Goal: Information Seeking & Learning: Learn about a topic

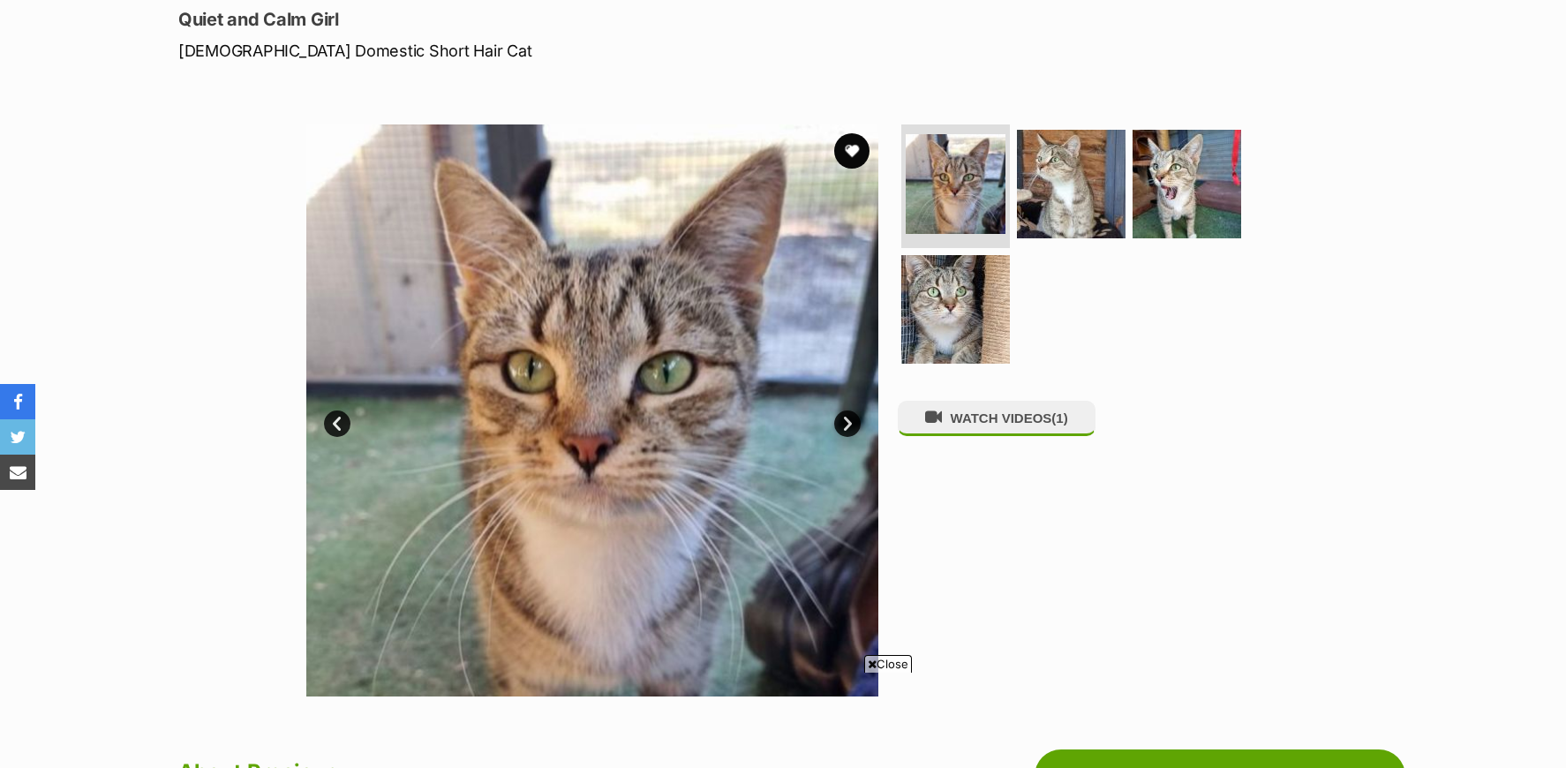
scroll to position [242, 0]
click at [852, 425] on link "Next" at bounding box center [847, 424] width 26 height 26
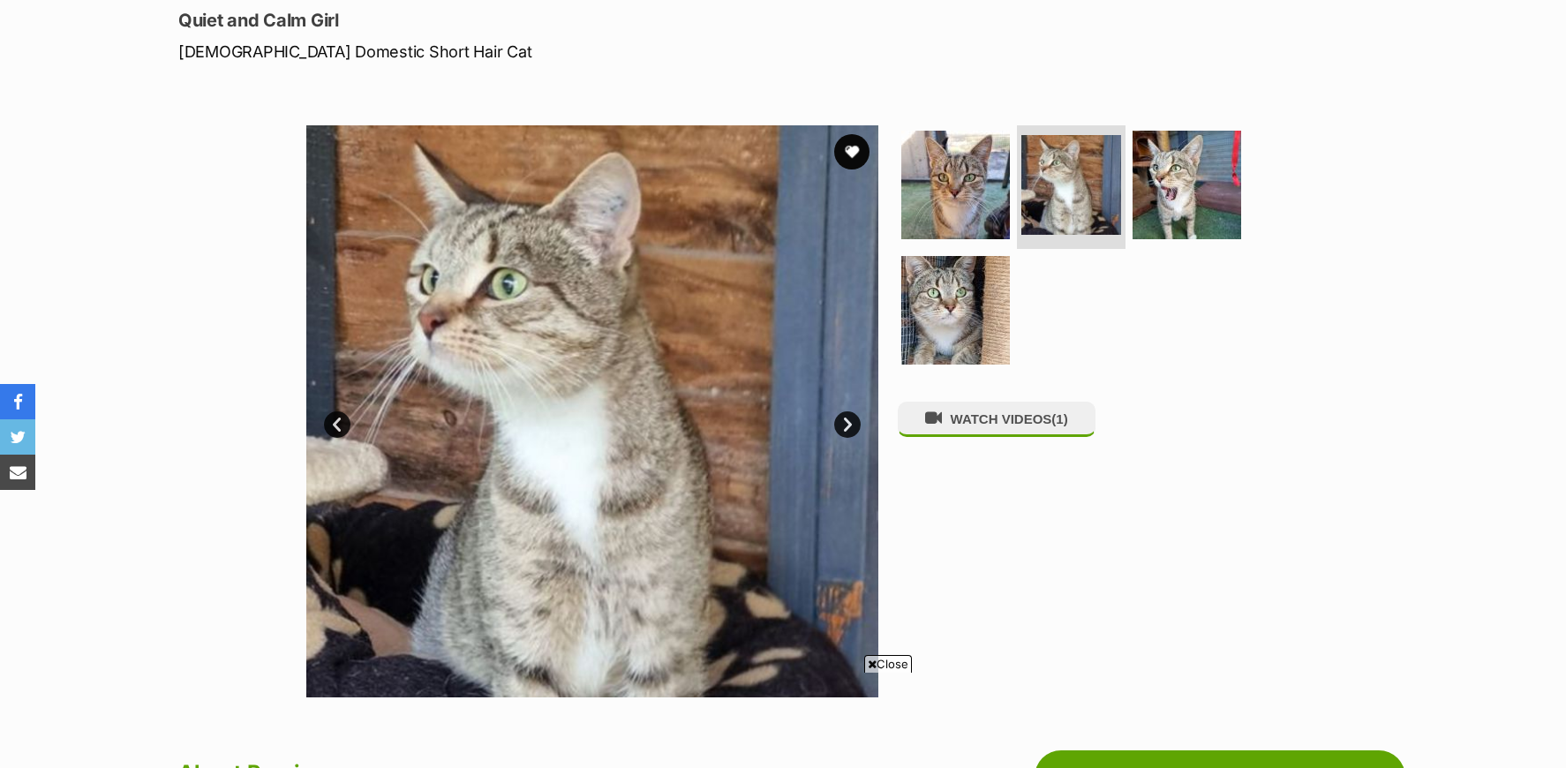
click at [852, 425] on link "Next" at bounding box center [847, 424] width 26 height 26
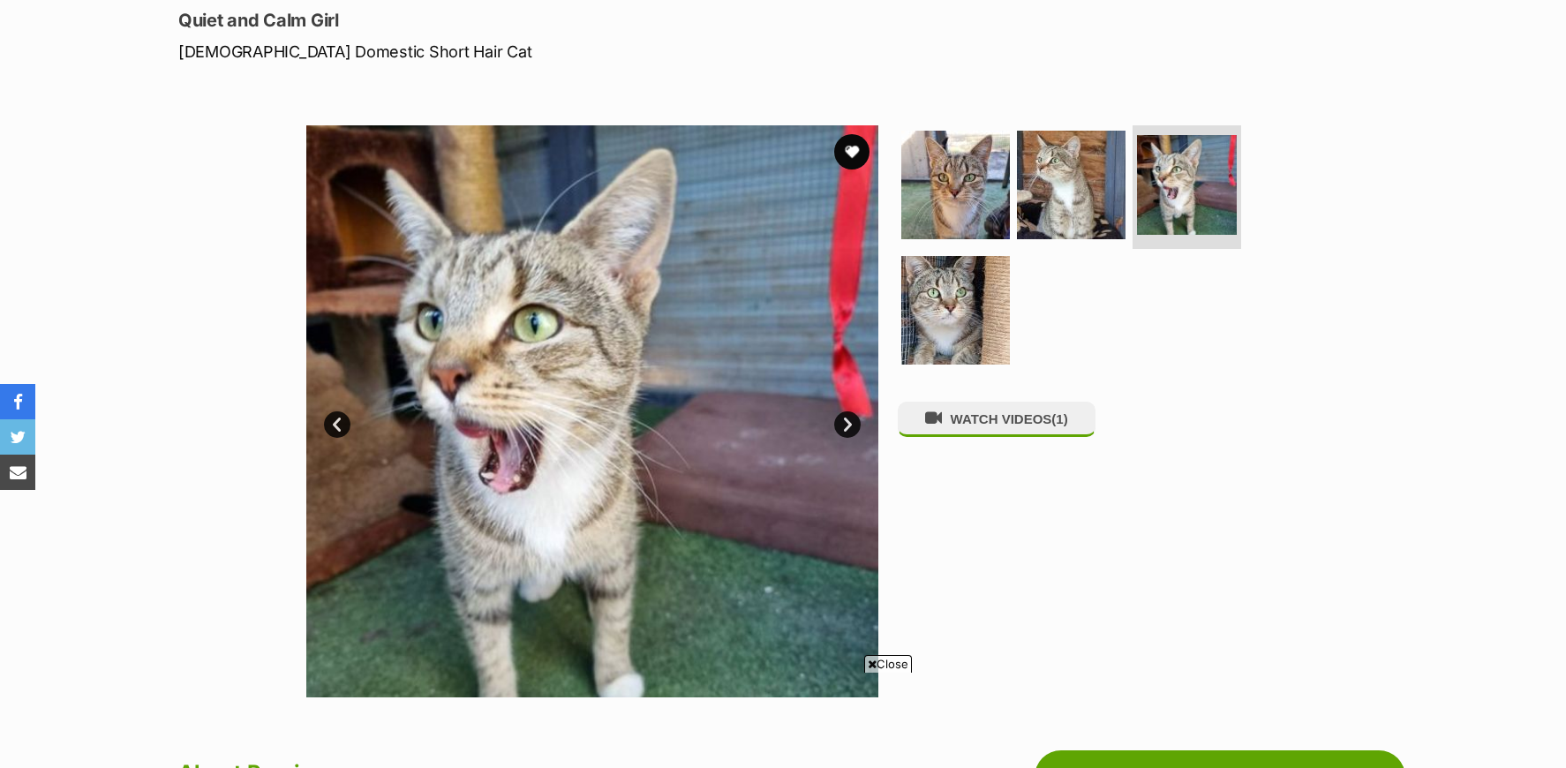
click at [852, 425] on link "Next" at bounding box center [847, 424] width 26 height 26
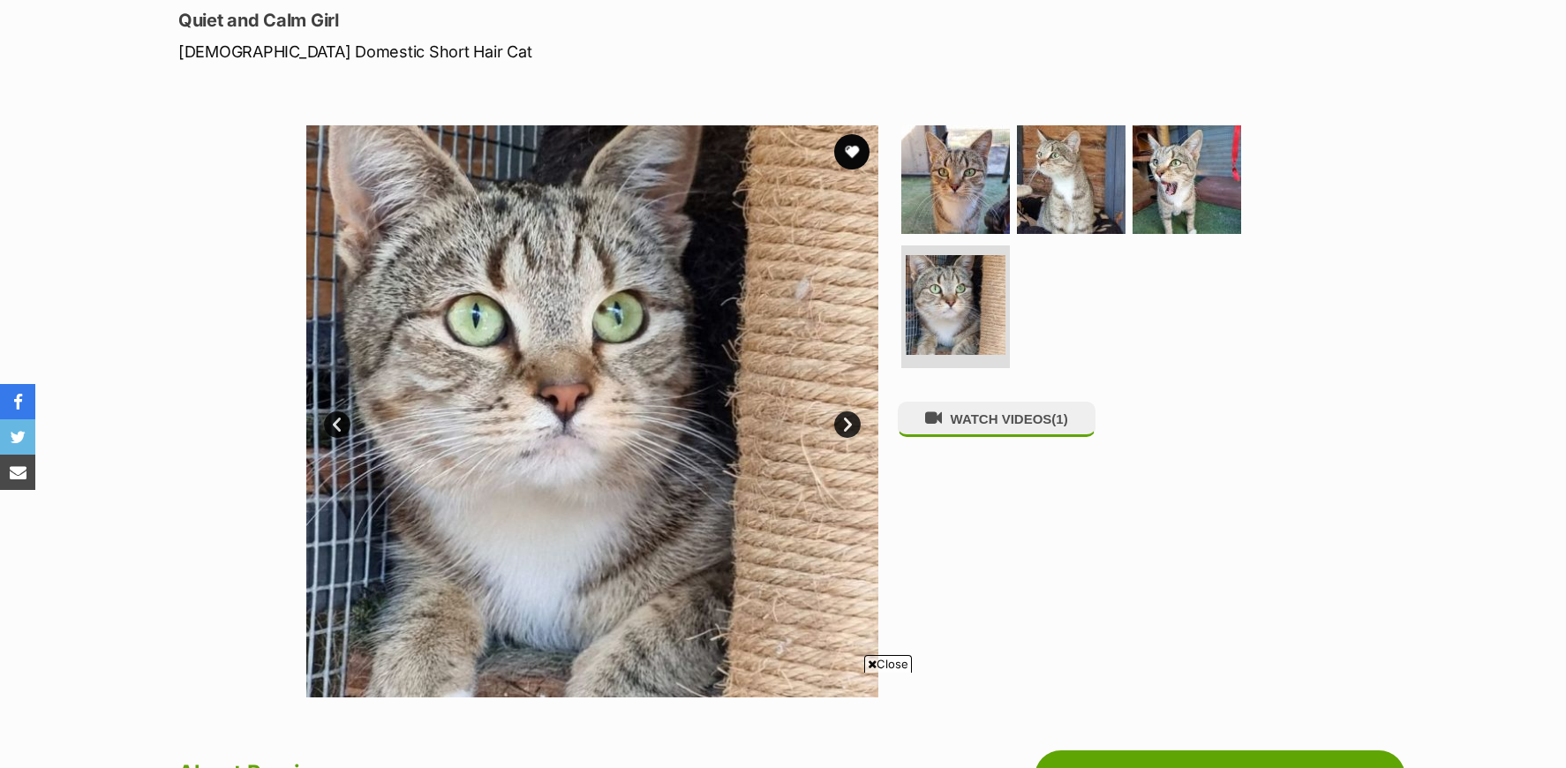
click at [852, 425] on link "Next" at bounding box center [847, 424] width 26 height 26
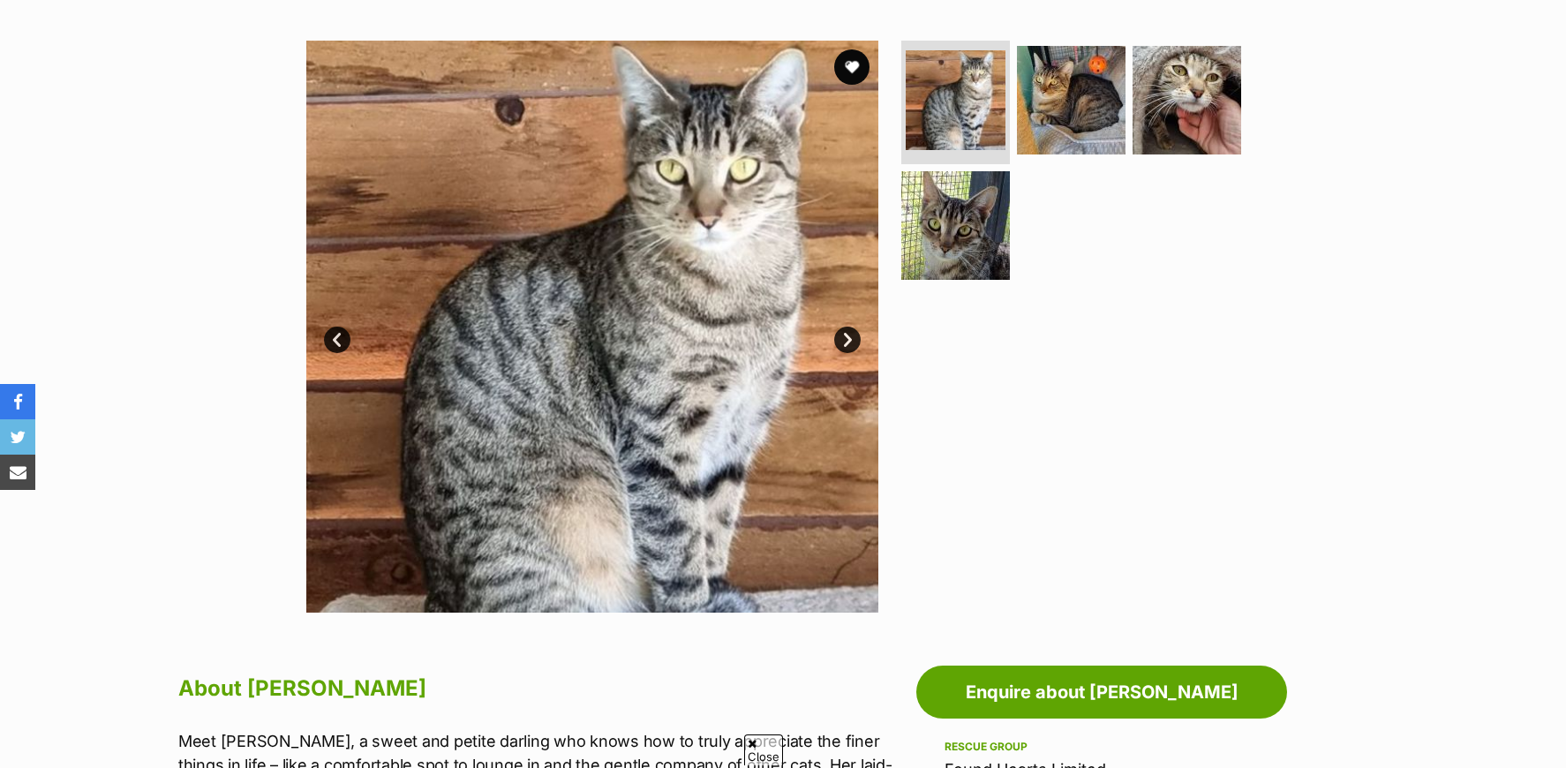
scroll to position [471, 0]
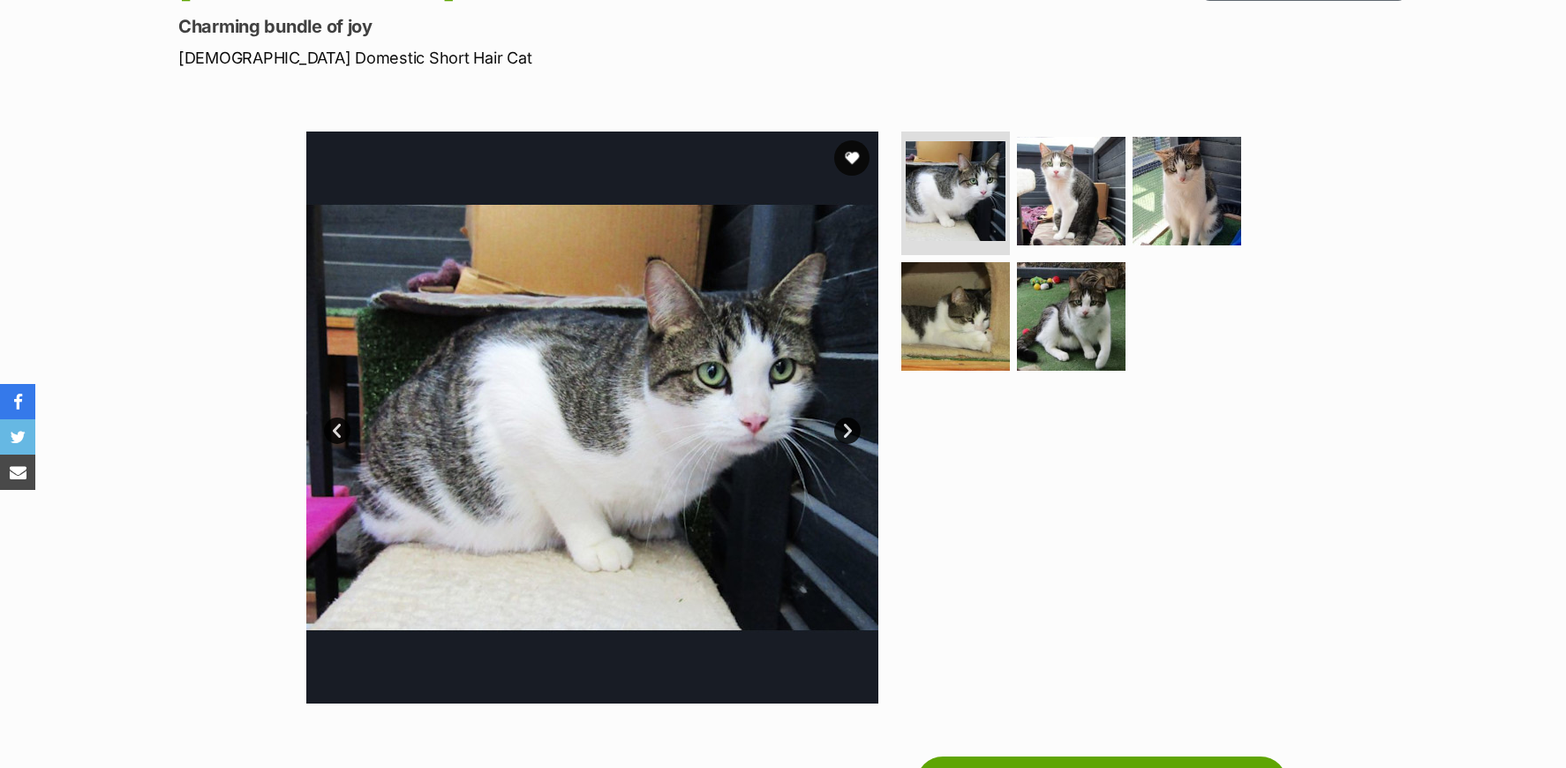
click at [848, 436] on link "Next" at bounding box center [847, 431] width 26 height 26
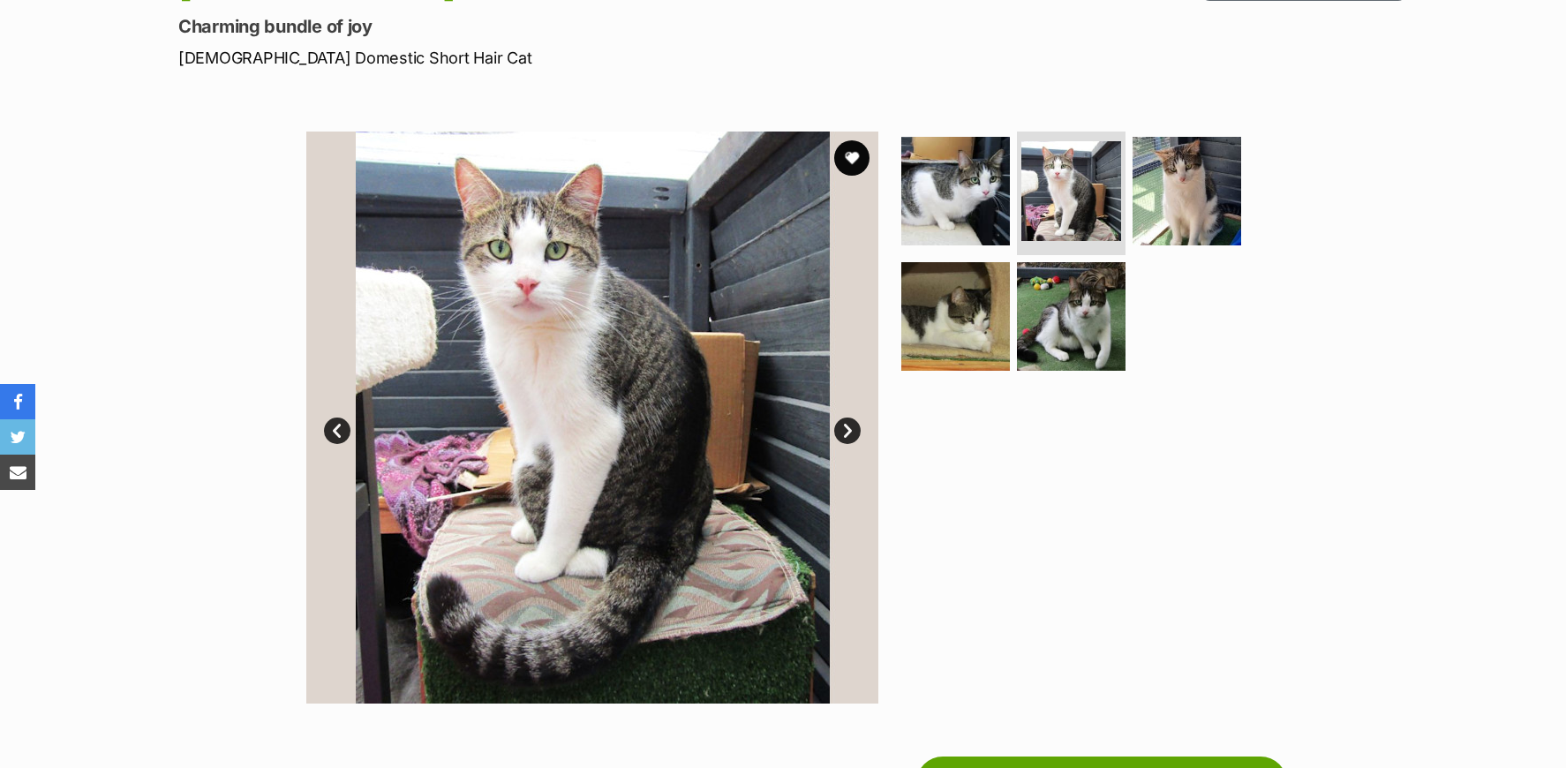
click at [848, 436] on link "Next" at bounding box center [847, 431] width 26 height 26
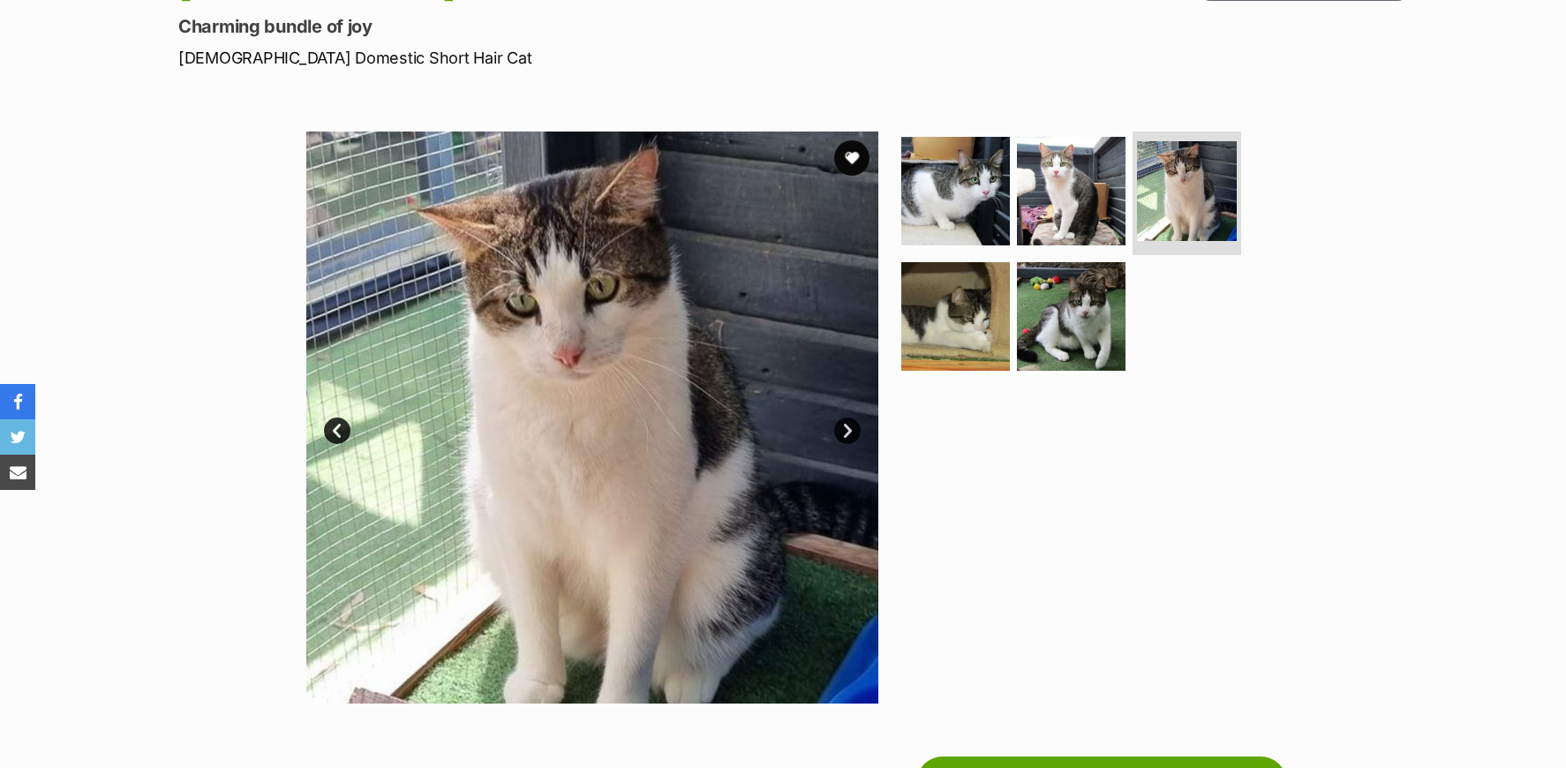
click at [848, 436] on link "Next" at bounding box center [847, 431] width 26 height 26
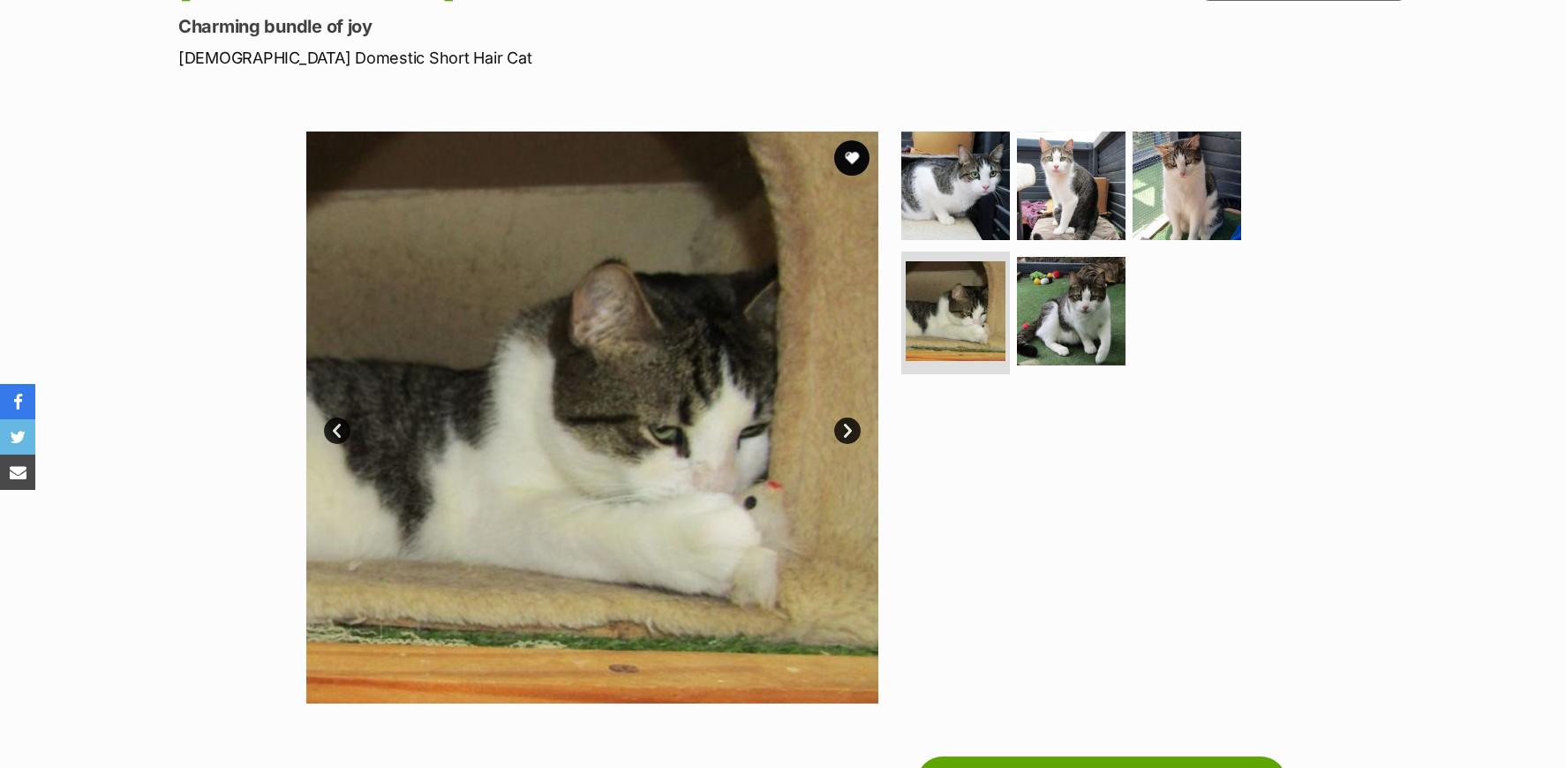
click at [848, 436] on link "Next" at bounding box center [847, 431] width 26 height 26
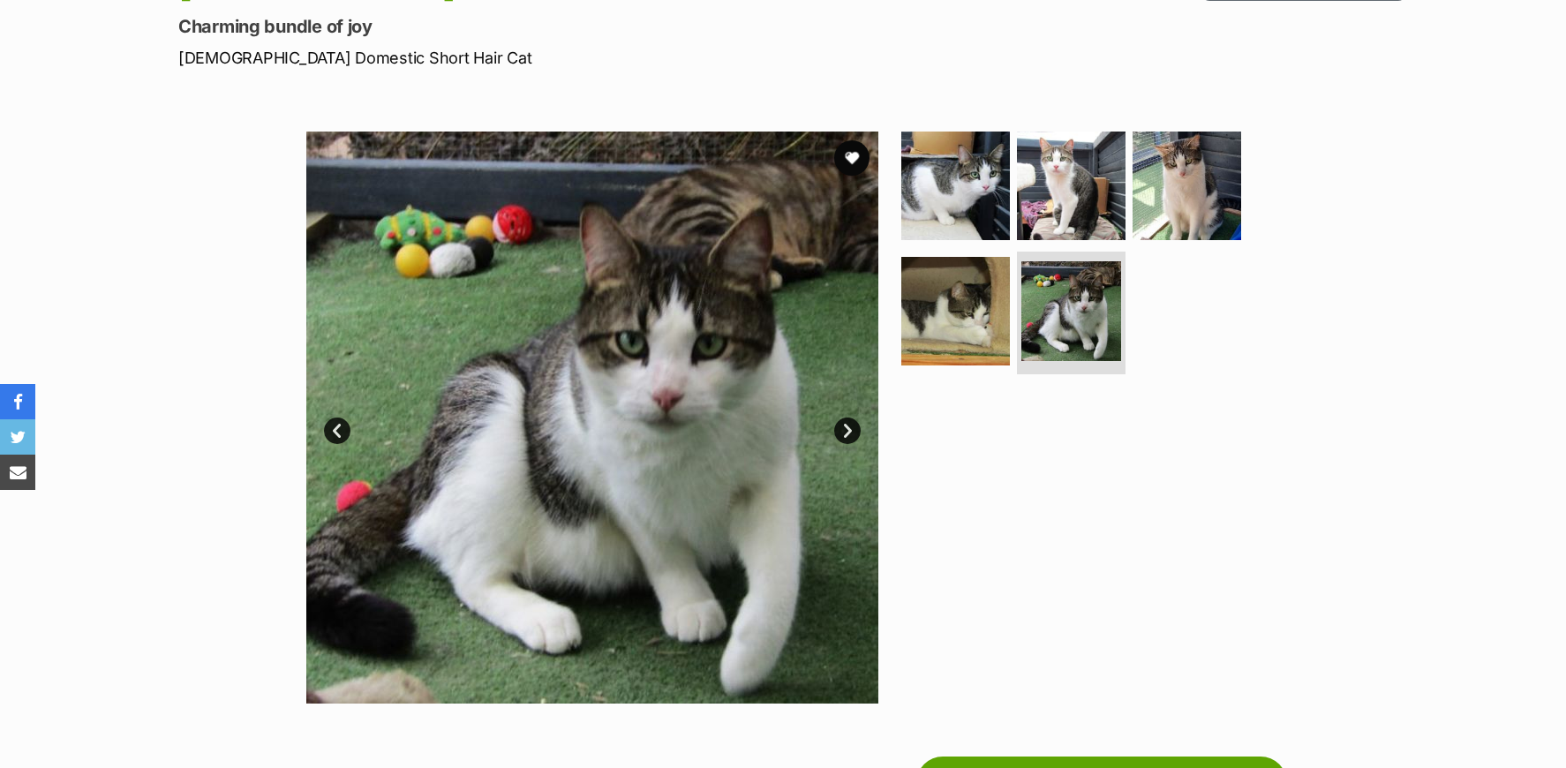
click at [848, 434] on link "Next" at bounding box center [847, 431] width 26 height 26
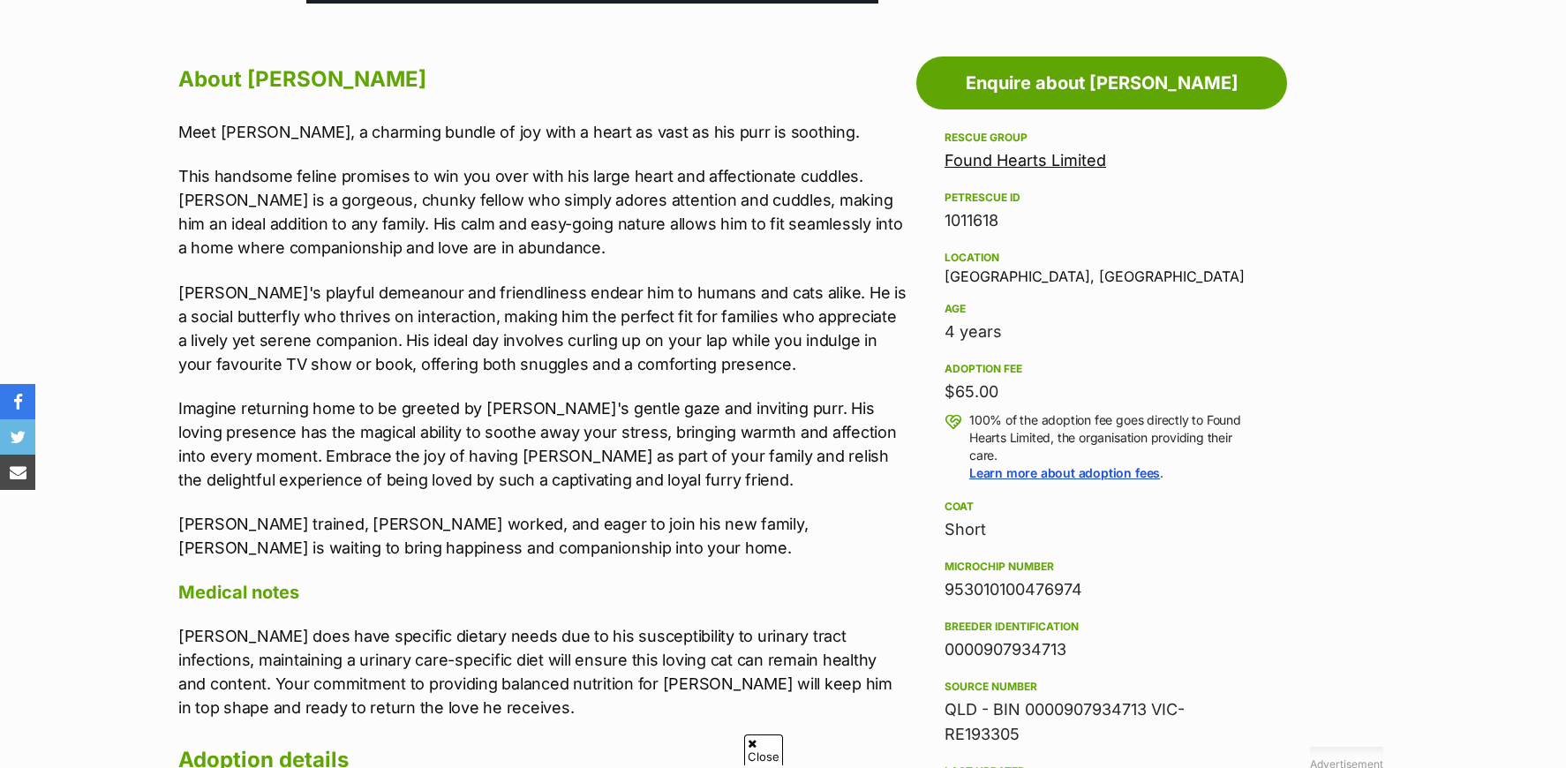
scroll to position [942, 0]
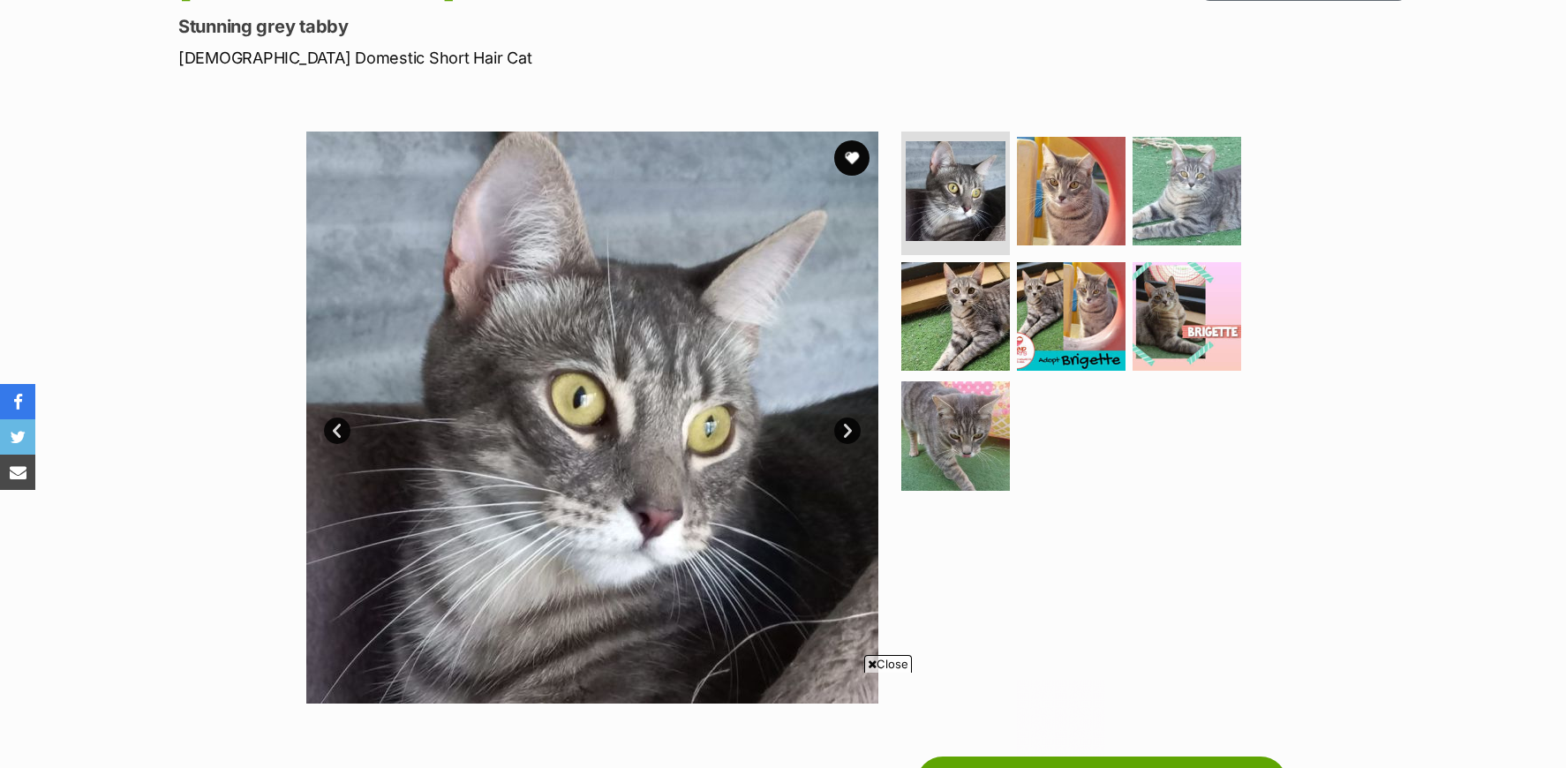
click at [847, 432] on link "Next" at bounding box center [847, 431] width 26 height 26
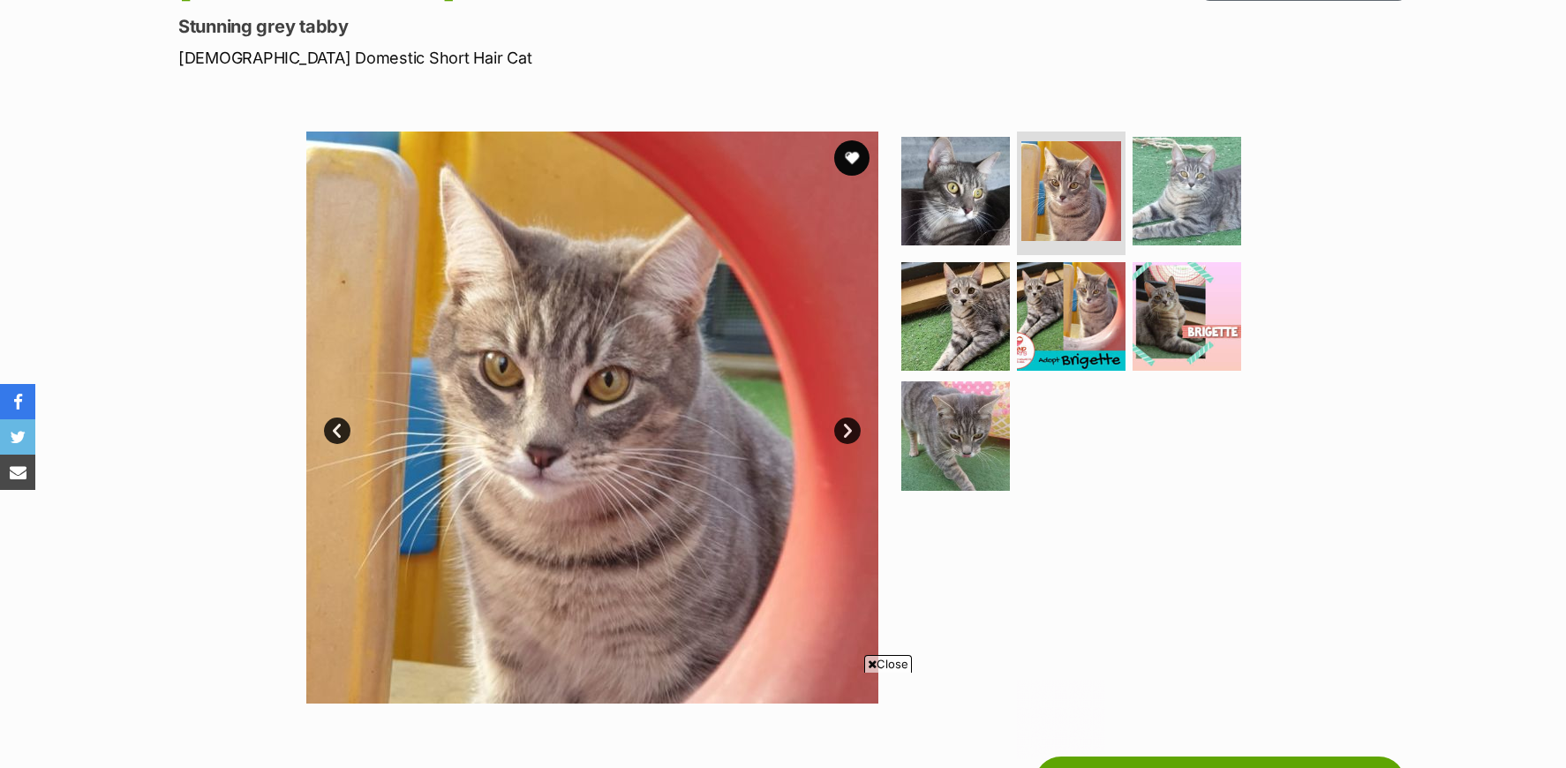
click at [847, 432] on link "Next" at bounding box center [847, 431] width 26 height 26
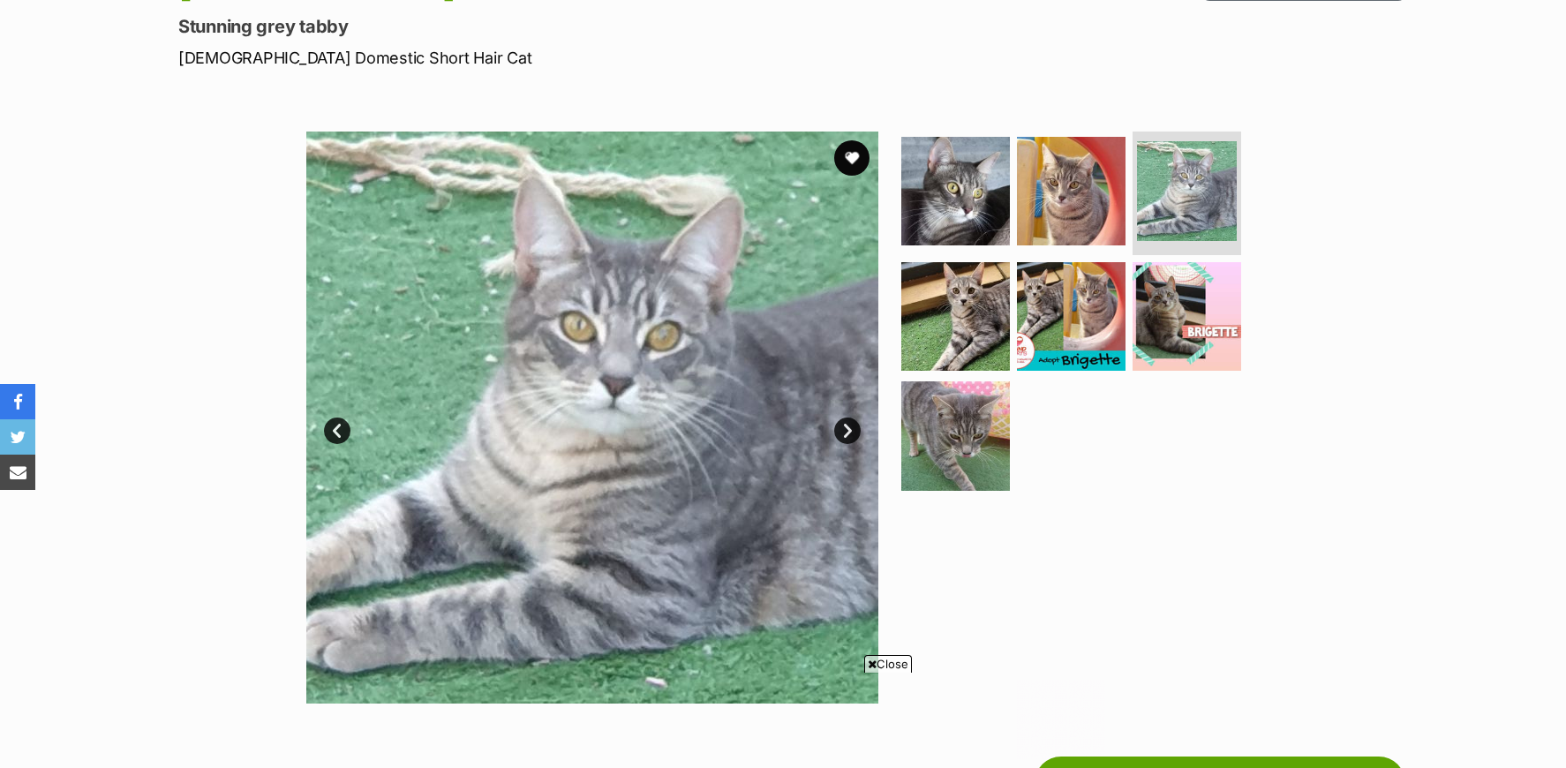
click at [847, 432] on link "Next" at bounding box center [847, 431] width 26 height 26
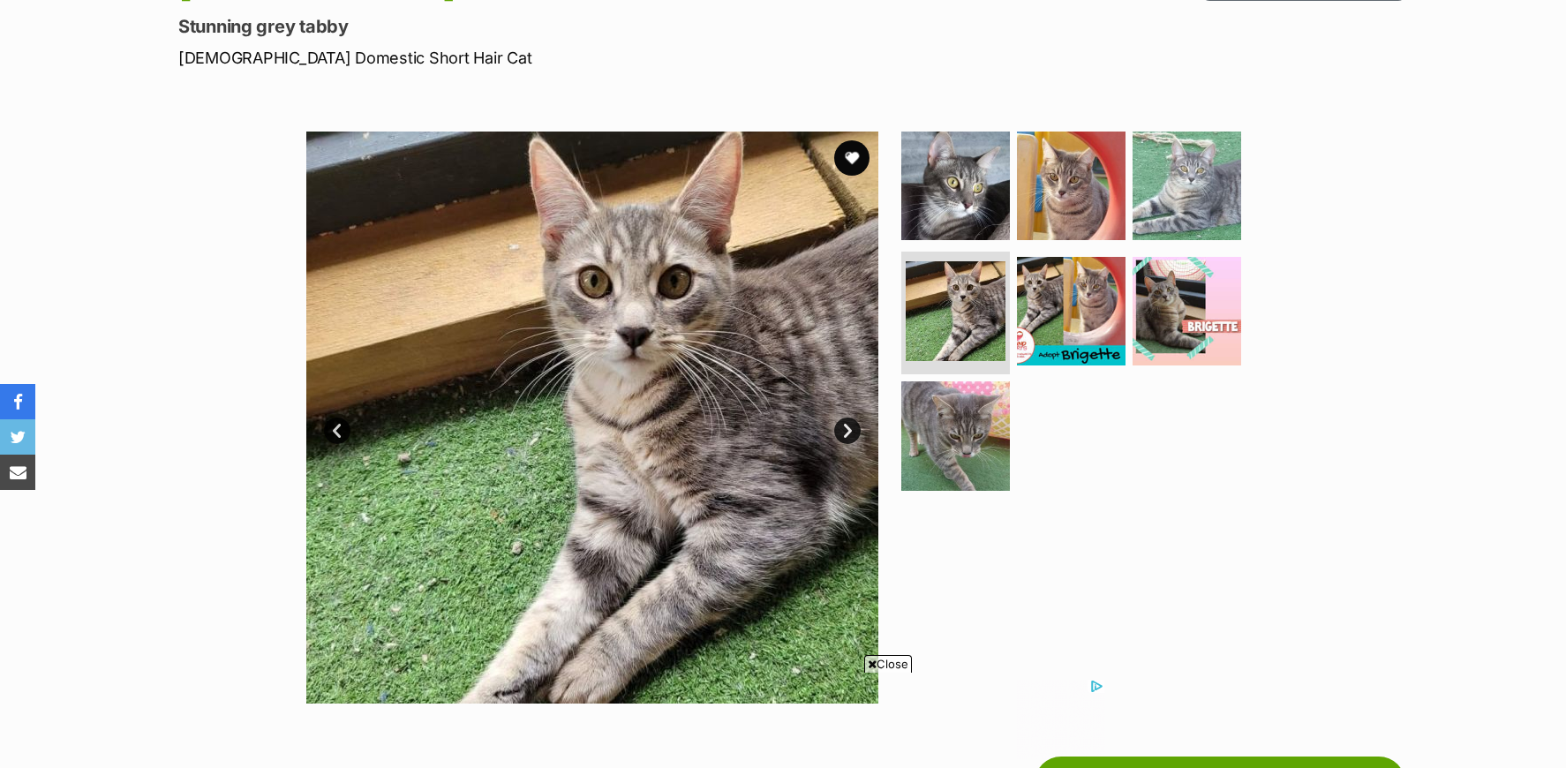
click at [847, 432] on link "Next" at bounding box center [847, 431] width 26 height 26
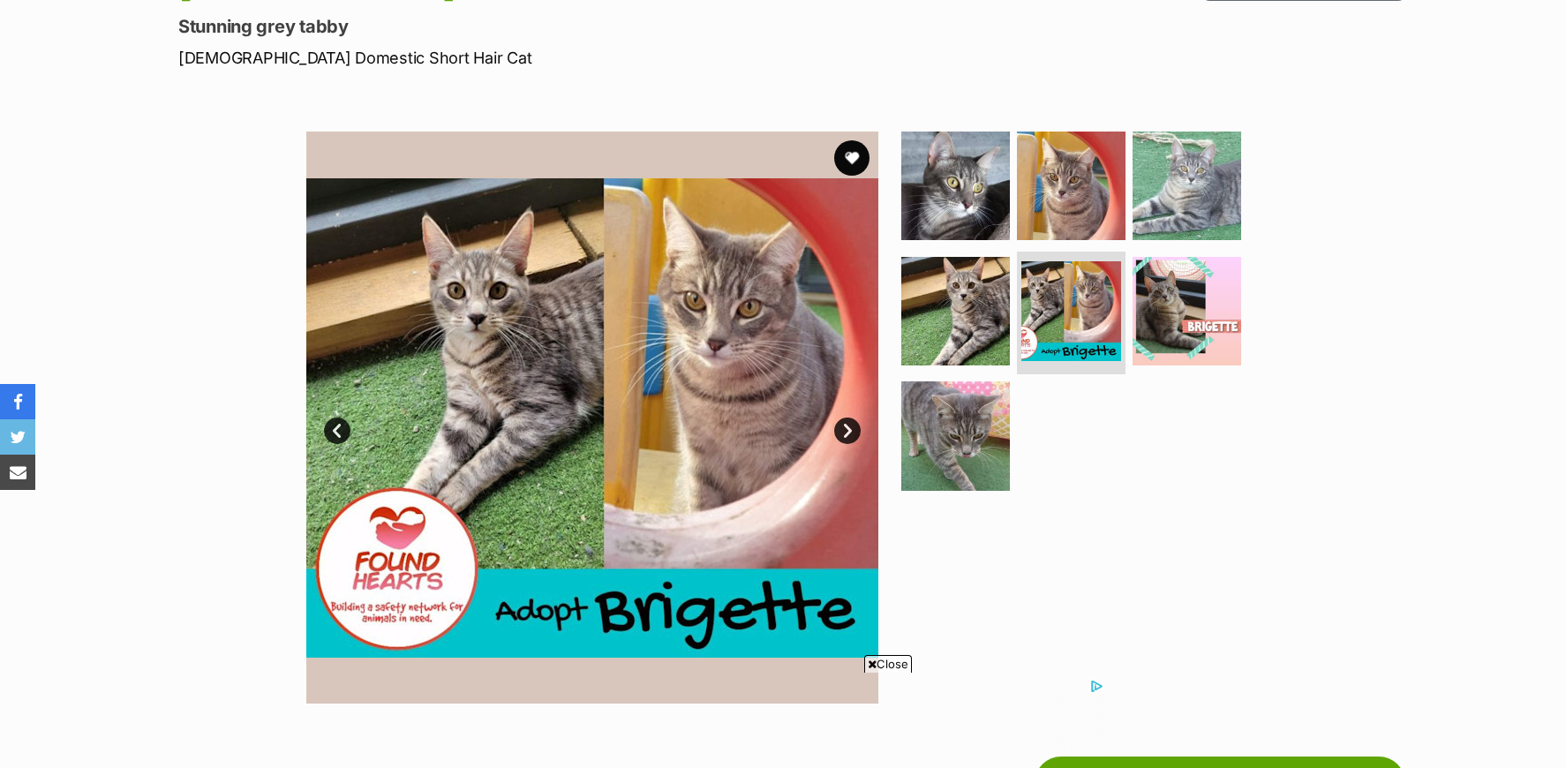
click at [847, 432] on link "Next" at bounding box center [847, 431] width 26 height 26
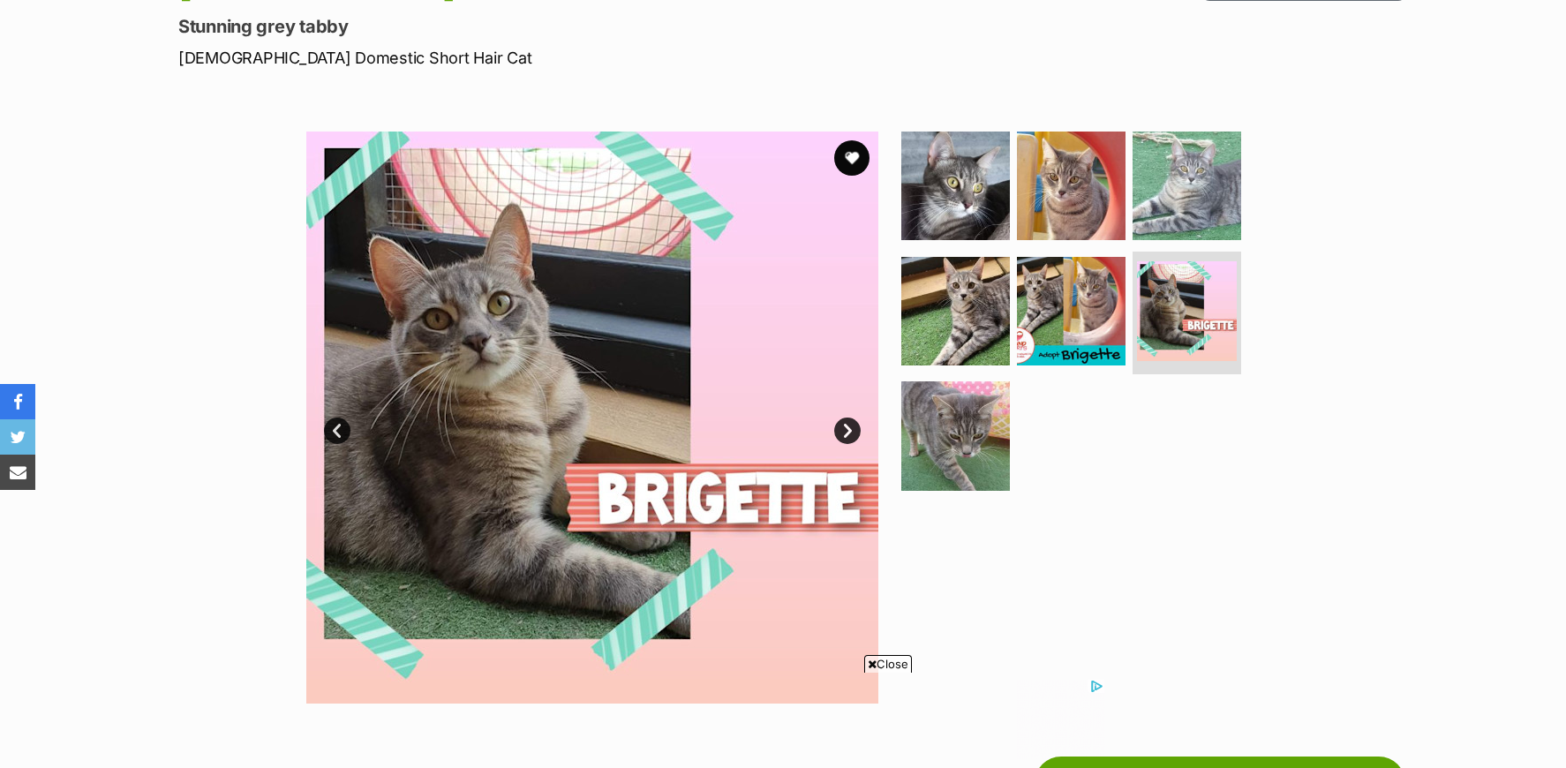
click at [847, 432] on link "Next" at bounding box center [847, 431] width 26 height 26
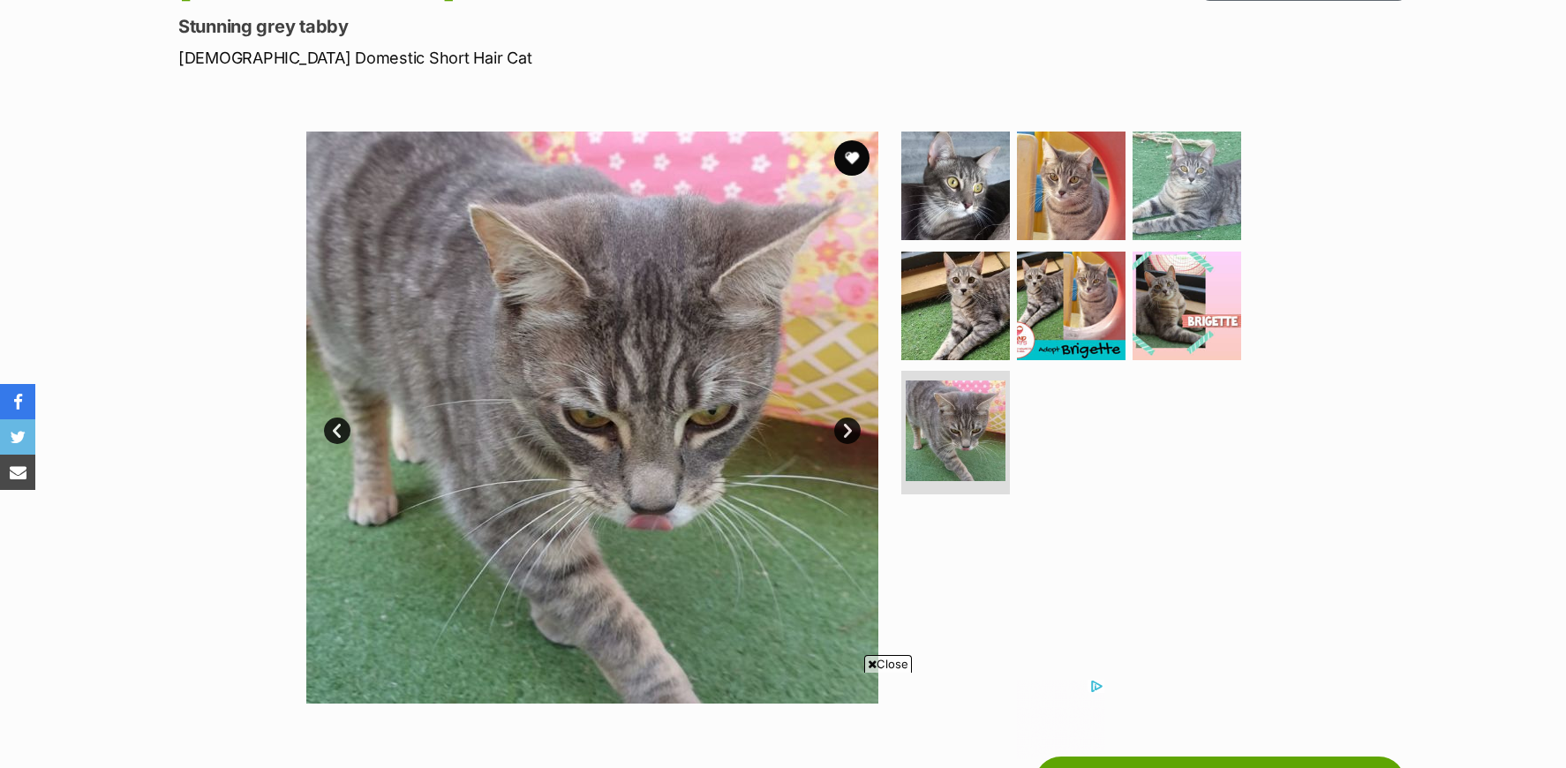
click at [847, 432] on link "Next" at bounding box center [847, 431] width 26 height 26
